Goal: Task Accomplishment & Management: Complete application form

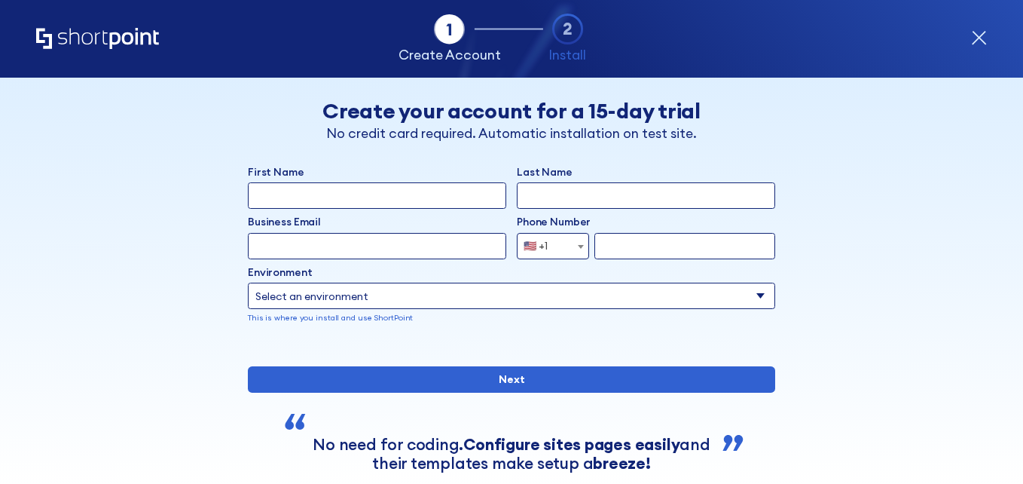
click at [360, 203] on input "First Name" at bounding box center [377, 195] width 259 height 26
type input "khushi"
type input "[PERSON_NAME]"
type input "[EMAIL_ADDRESS][DOMAIN_NAME]"
select select "+91"
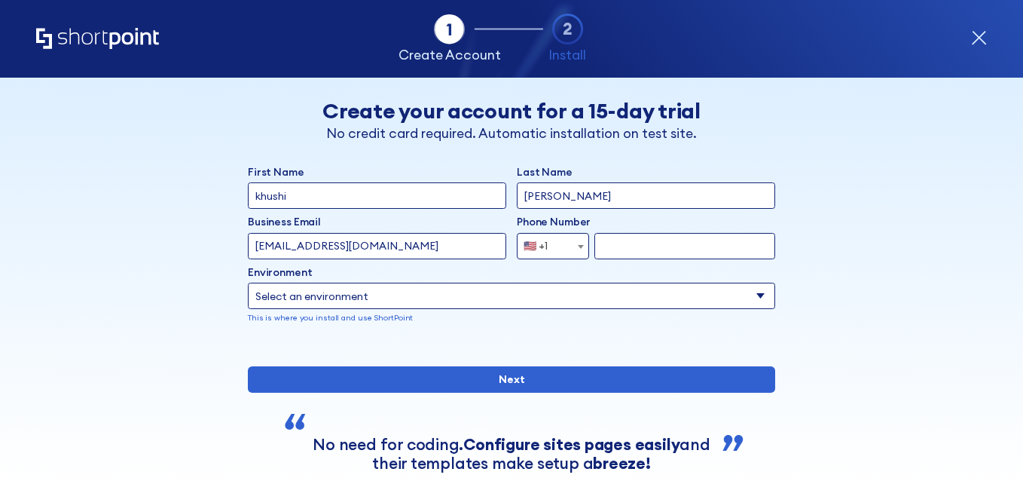
type input "65765757"
click at [426, 252] on input "[EMAIL_ADDRESS][DOMAIN_NAME]" at bounding box center [377, 246] width 259 height 26
type input "[EMAIL_ADDRESS][DOMAIN_NAME]"
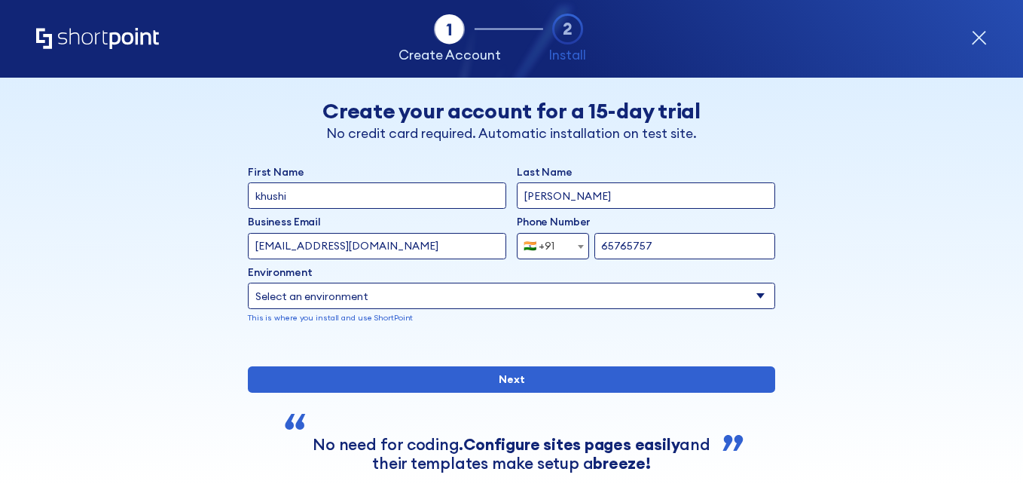
click at [674, 252] on input "65765757" at bounding box center [685, 246] width 181 height 26
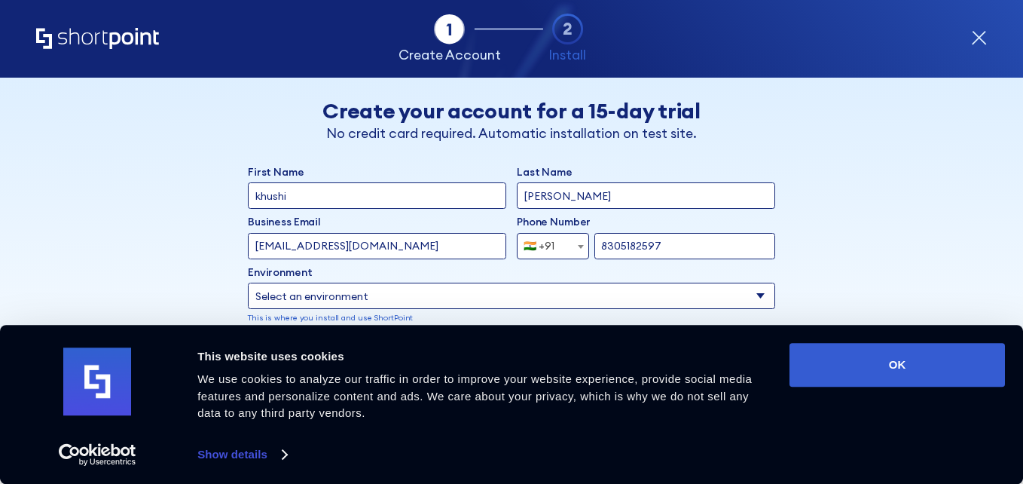
scroll to position [57, 0]
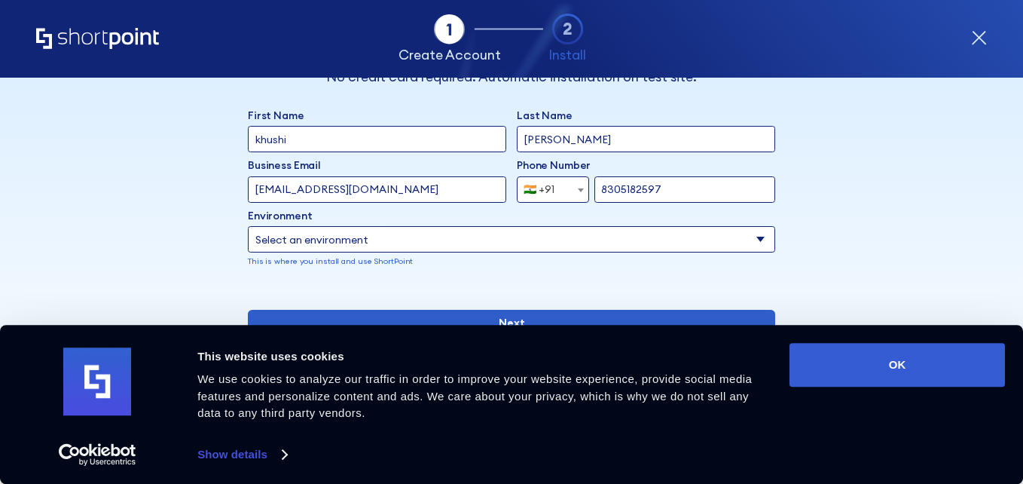
type input "8305182597"
click at [430, 236] on select "Select an environment Microsoft 365 SharePoint Online SharePoint 2019 (On-Premi…" at bounding box center [512, 239] width 528 height 26
select select "Microsoft 365"
click at [248, 226] on select "Select an environment Microsoft 365 SharePoint Online SharePoint 2019 (On-Premi…" at bounding box center [512, 239] width 528 height 26
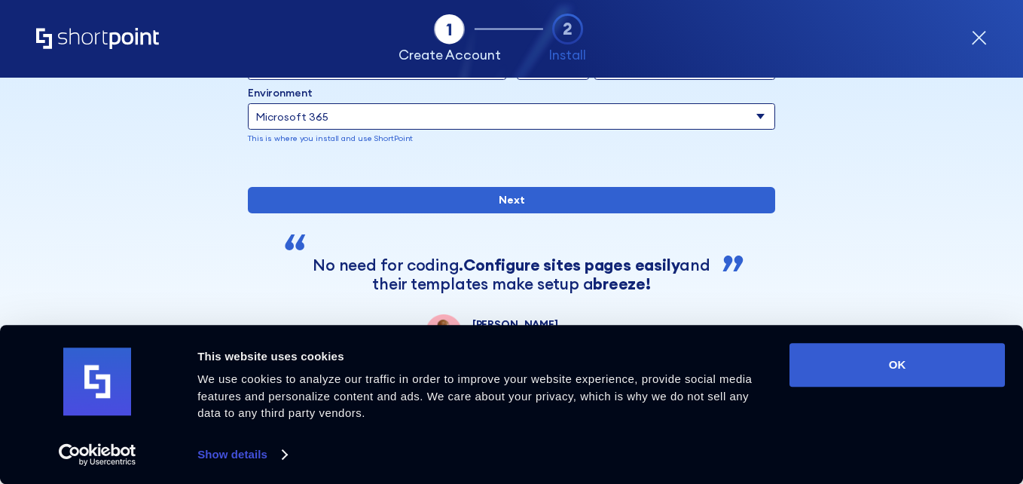
scroll to position [186, 0]
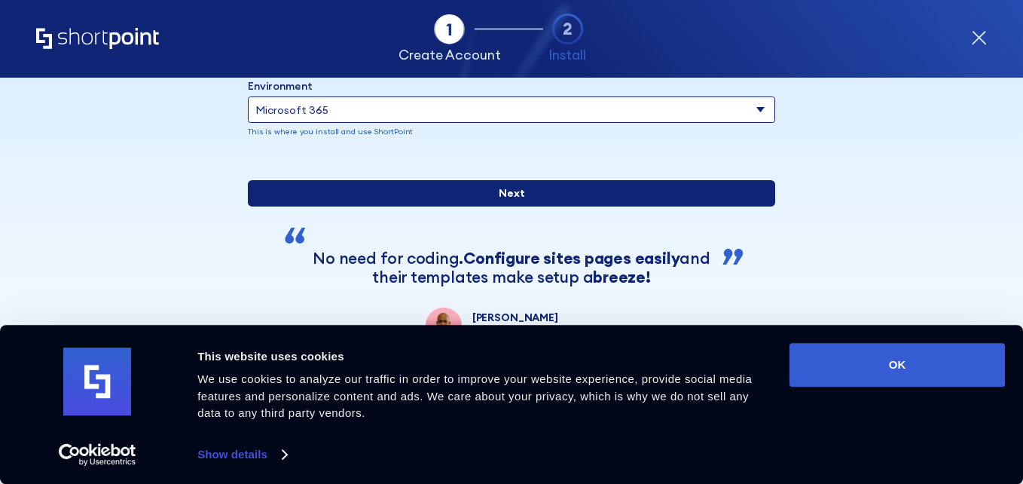
click at [458, 207] on input "Next" at bounding box center [512, 193] width 528 height 26
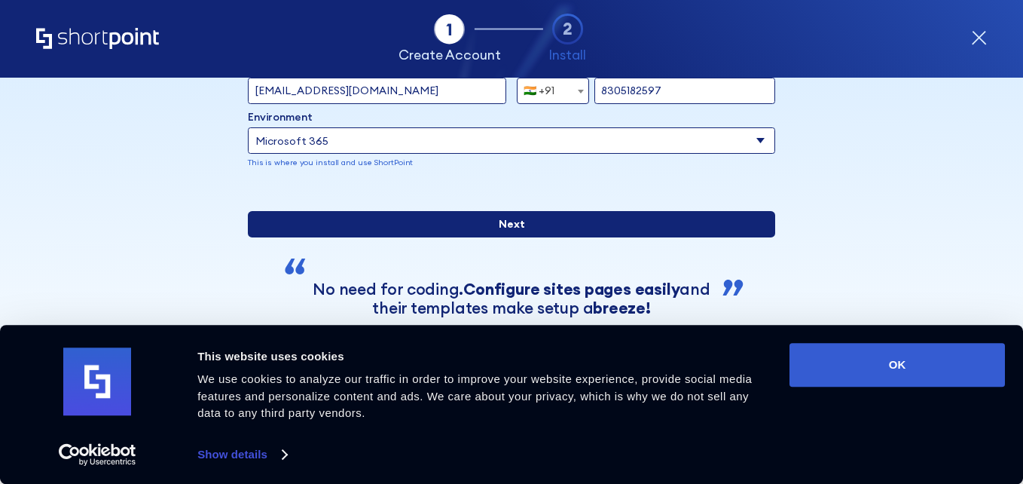
click at [499, 237] on input "Next" at bounding box center [512, 224] width 528 height 26
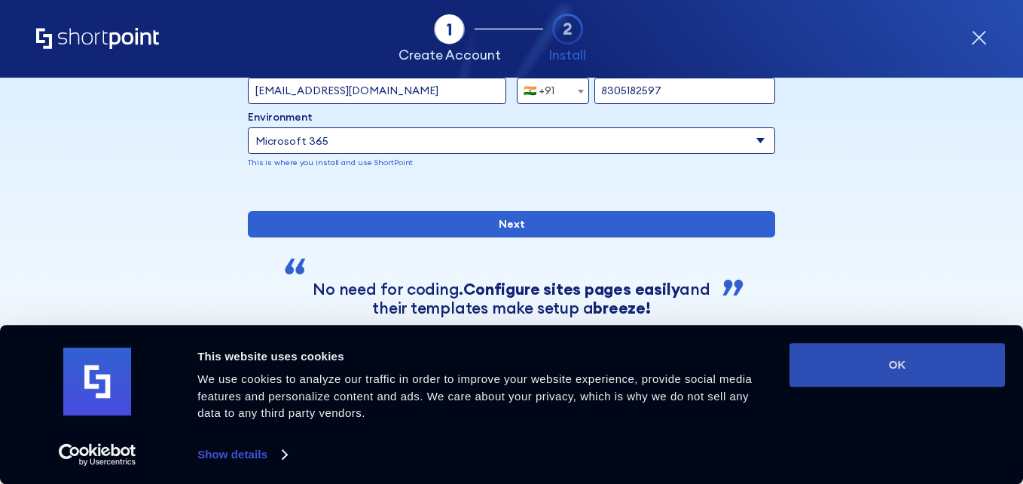
click at [907, 356] on button "OK" at bounding box center [898, 365] width 216 height 44
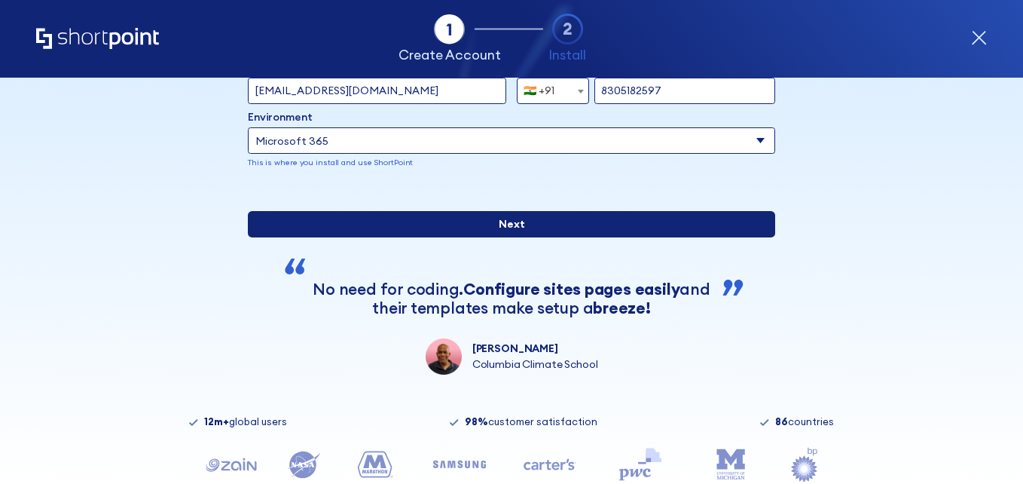
scroll to position [0, 0]
click at [558, 237] on input "Next" at bounding box center [512, 224] width 528 height 26
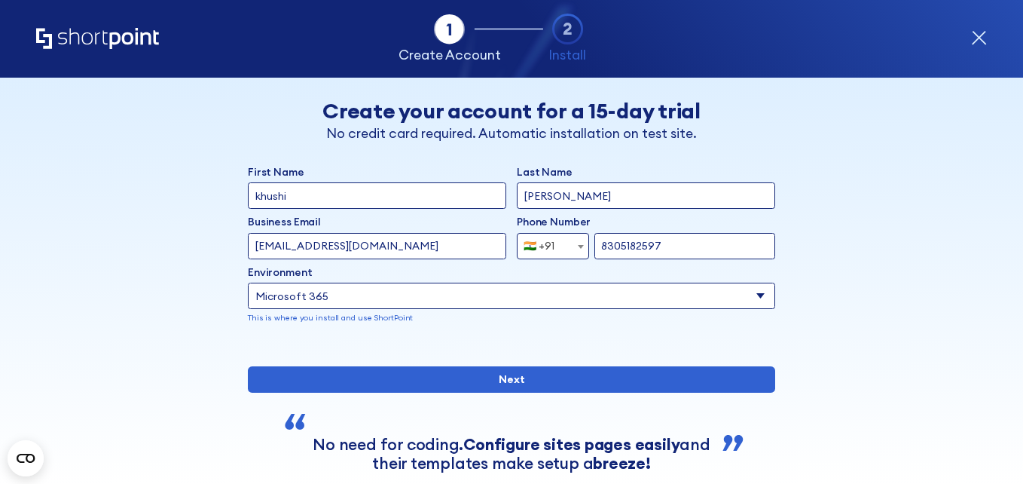
click at [448, 234] on input "[EMAIL_ADDRESS][DOMAIN_NAME]" at bounding box center [377, 246] width 259 height 26
